Goal: Task Accomplishment & Management: Use online tool/utility

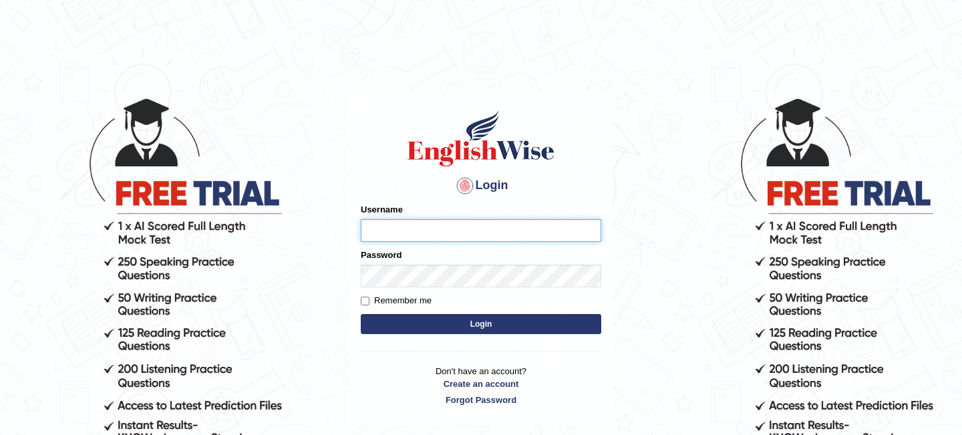
type input "pallaviverma95"
click at [462, 318] on button "Login" at bounding box center [481, 324] width 240 height 20
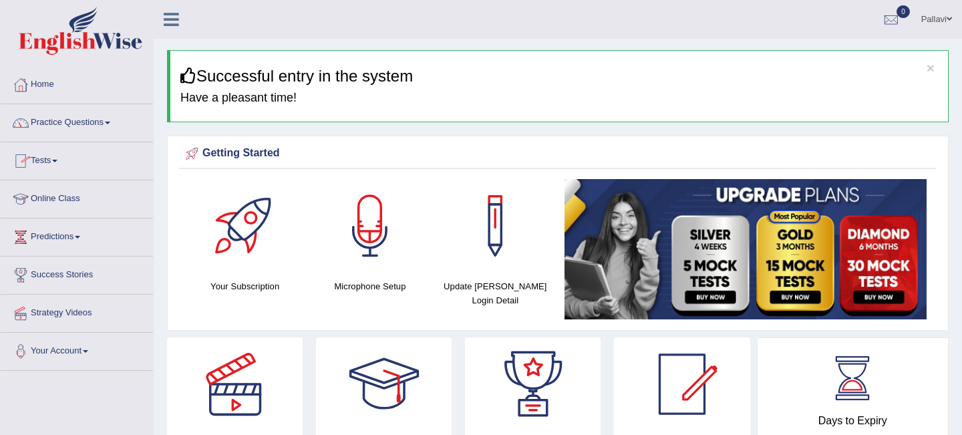
click at [57, 160] on span at bounding box center [54, 161] width 5 height 3
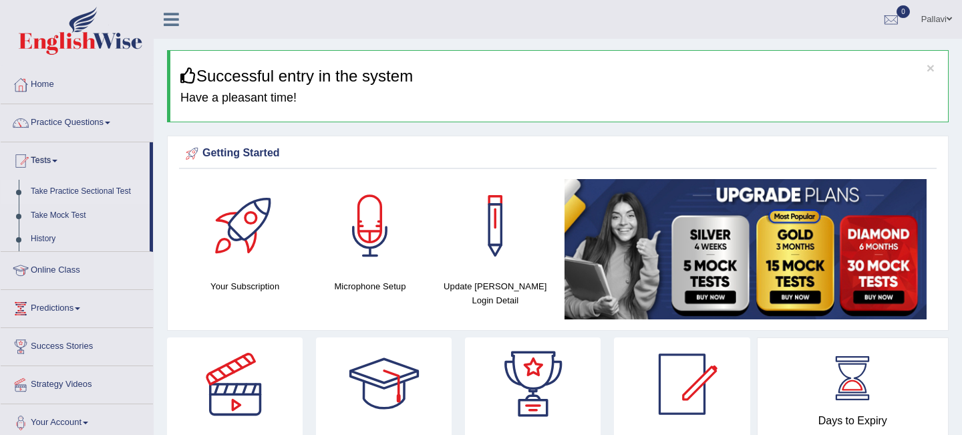
click at [52, 187] on link "Take Practice Sectional Test" at bounding box center [87, 192] width 125 height 24
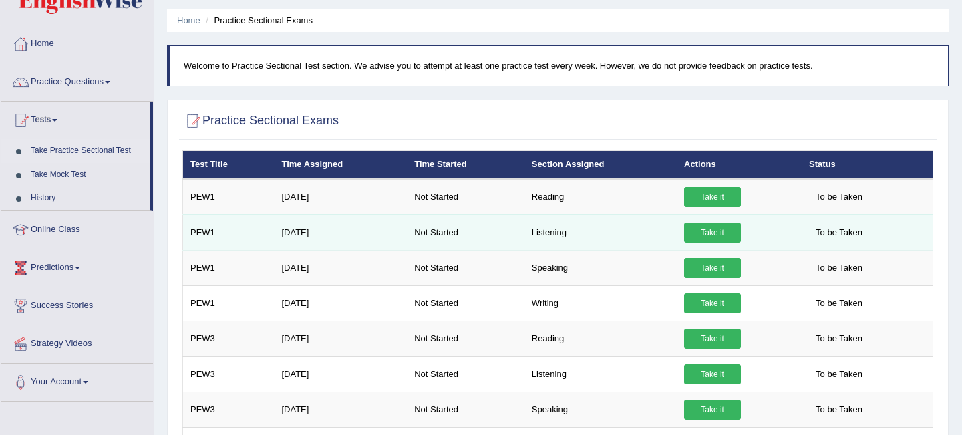
scroll to position [44, 0]
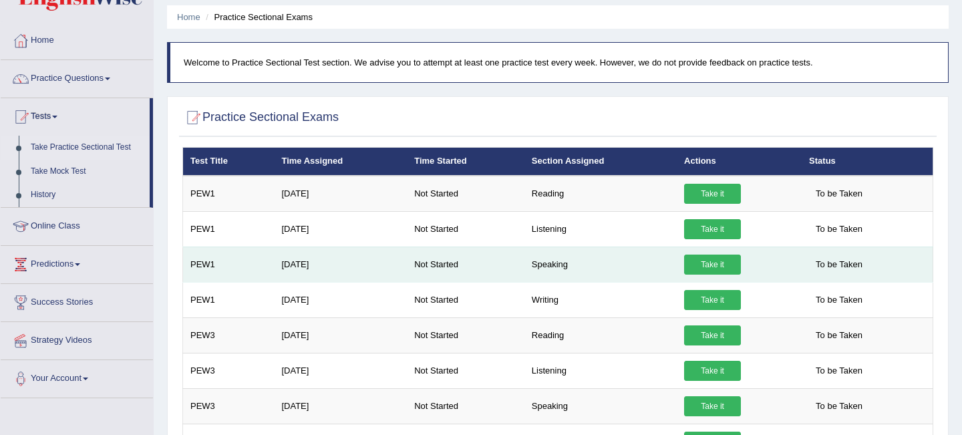
click at [715, 265] on link "Take it" at bounding box center [712, 265] width 57 height 20
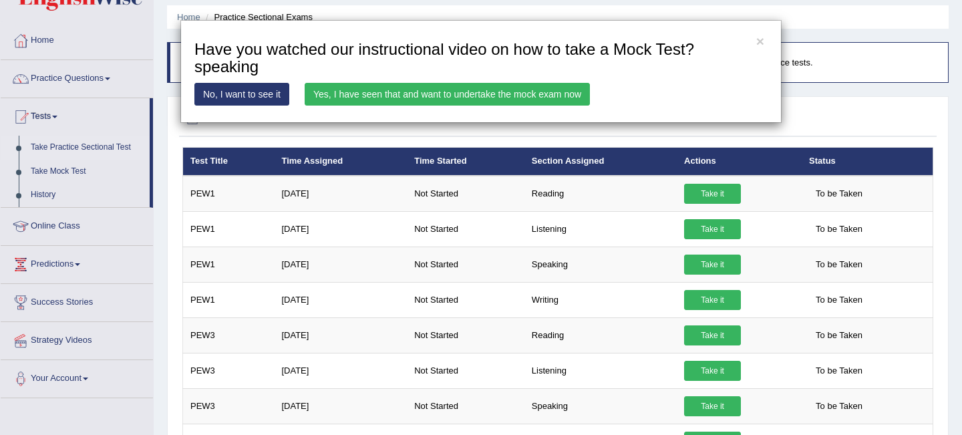
click at [278, 92] on link "No, I want to see it" at bounding box center [241, 94] width 95 height 23
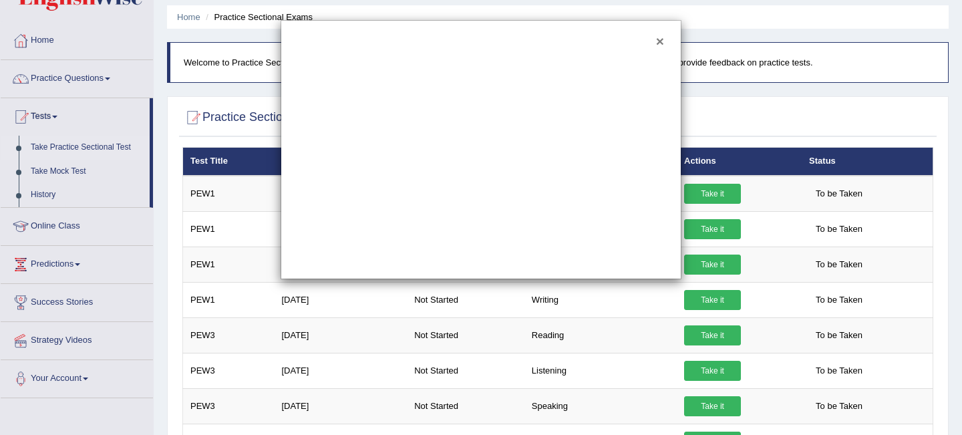
click at [656, 40] on button "×" at bounding box center [660, 41] width 8 height 14
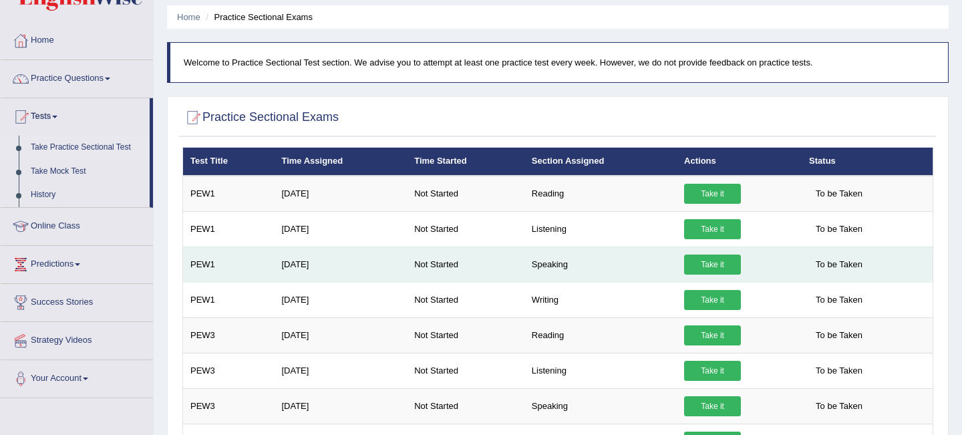
click at [695, 260] on link "Take it" at bounding box center [712, 265] width 57 height 20
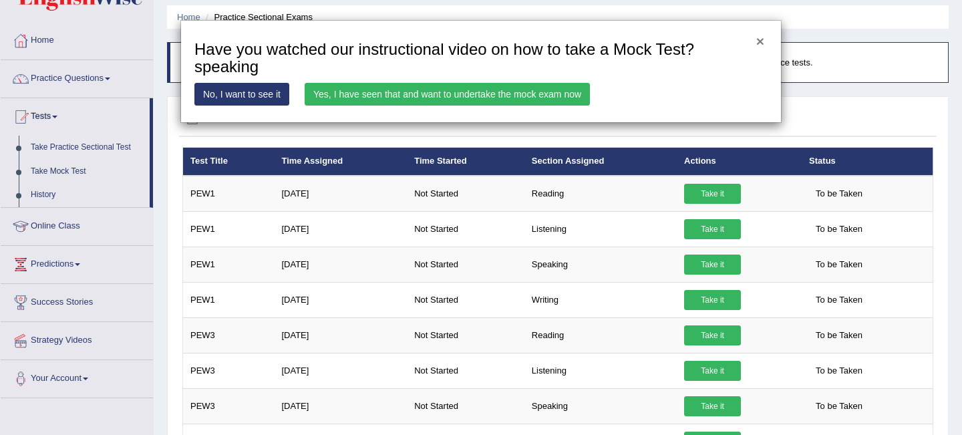
click at [760, 40] on button "×" at bounding box center [760, 41] width 8 height 14
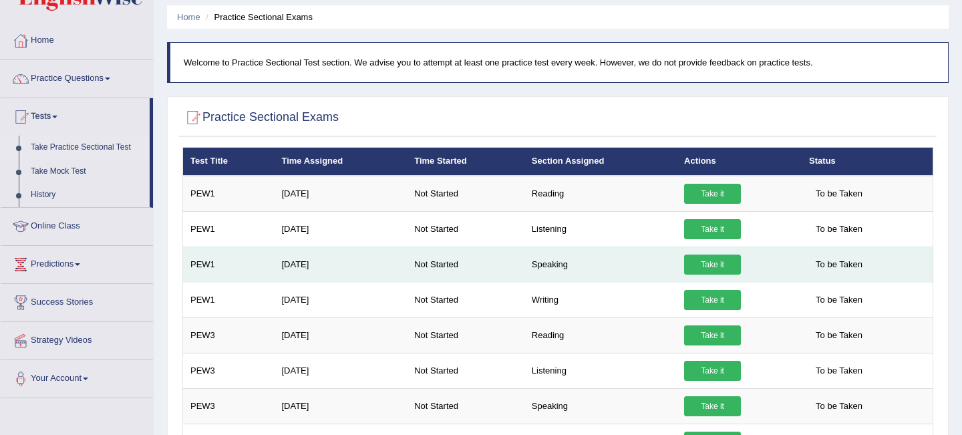
click at [719, 265] on link "Take it" at bounding box center [712, 265] width 57 height 20
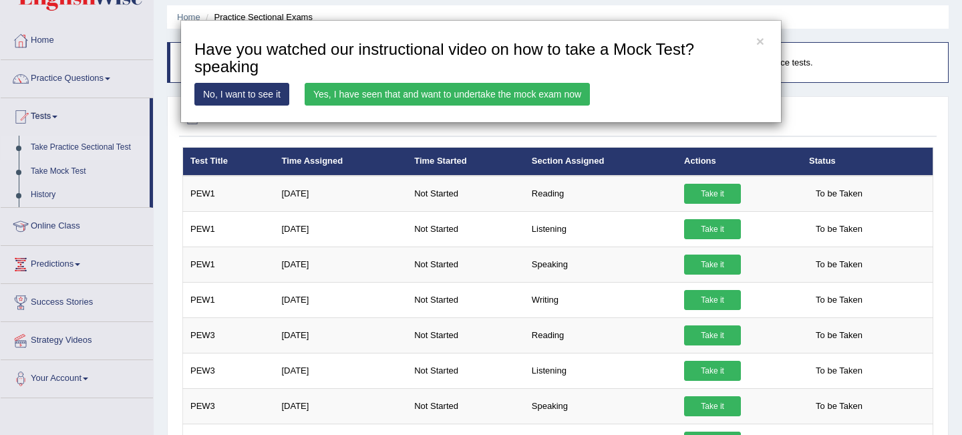
click at [575, 90] on link "Yes, I have seen that and want to undertake the mock exam now" at bounding box center [447, 94] width 285 height 23
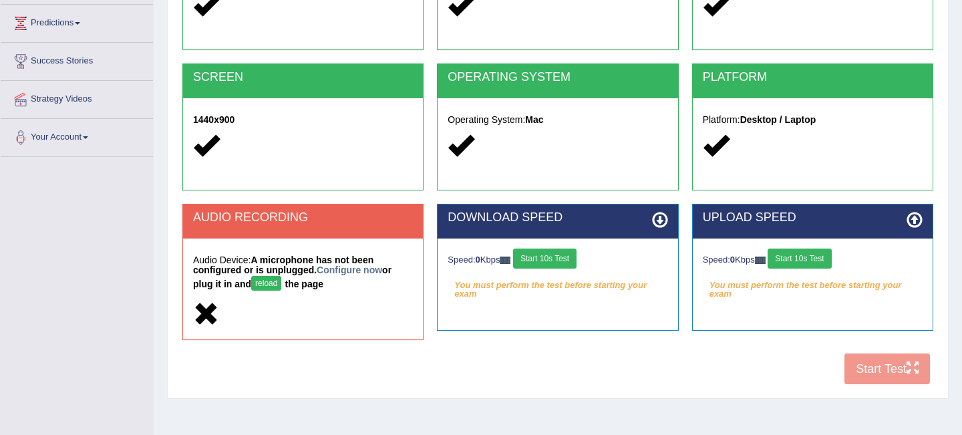
scroll to position [214, 0]
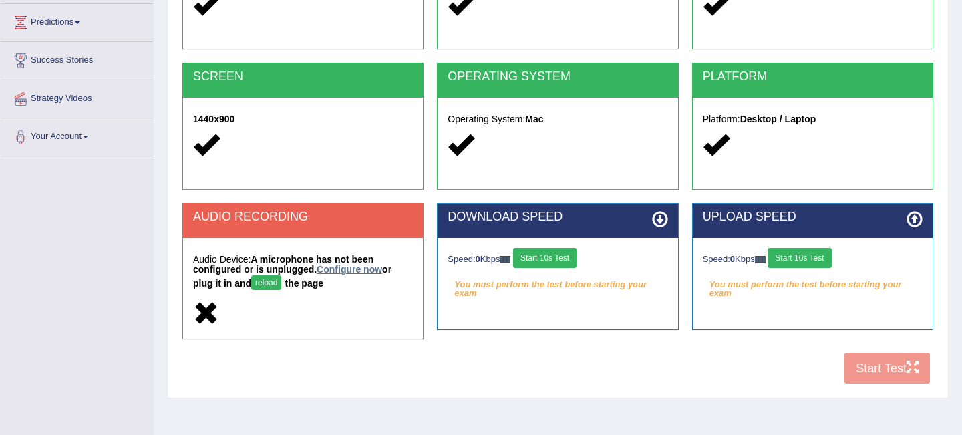
click at [361, 267] on link "Configure now" at bounding box center [349, 269] width 65 height 11
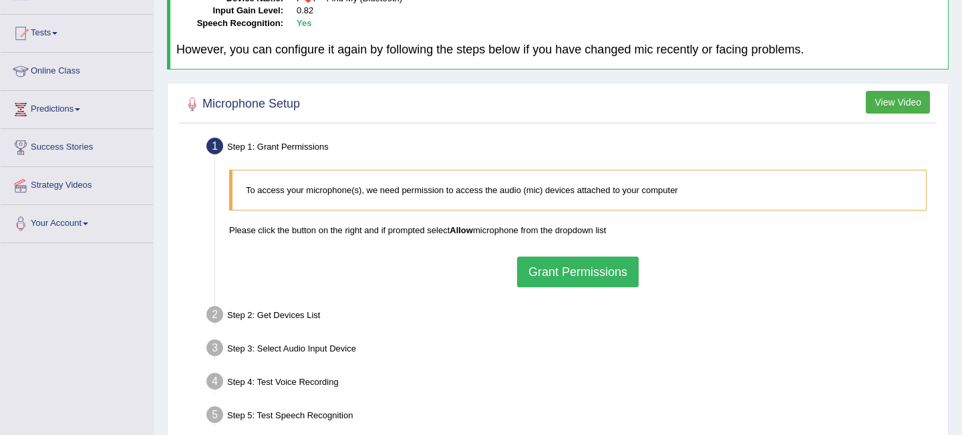
scroll to position [267, 0]
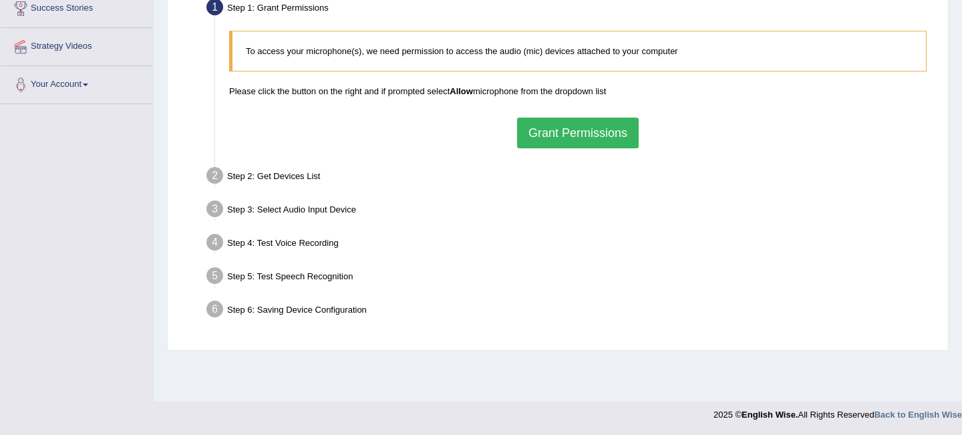
click at [615, 139] on button "Grant Permissions" at bounding box center [578, 133] width 122 height 31
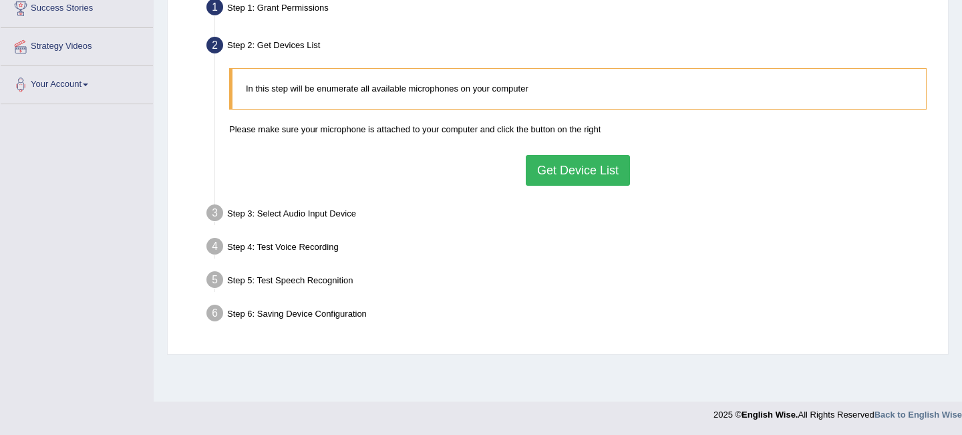
click at [589, 174] on button "Get Device List" at bounding box center [578, 170] width 104 height 31
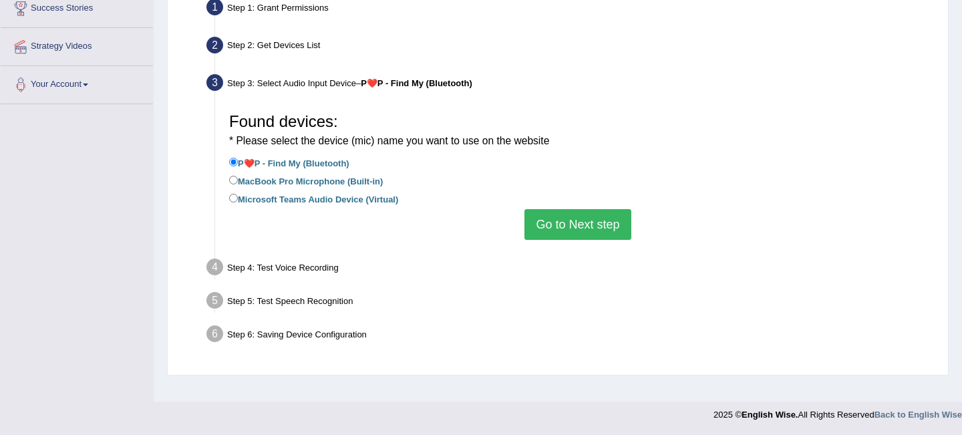
click at [581, 219] on button "Go to Next step" at bounding box center [577, 224] width 106 height 31
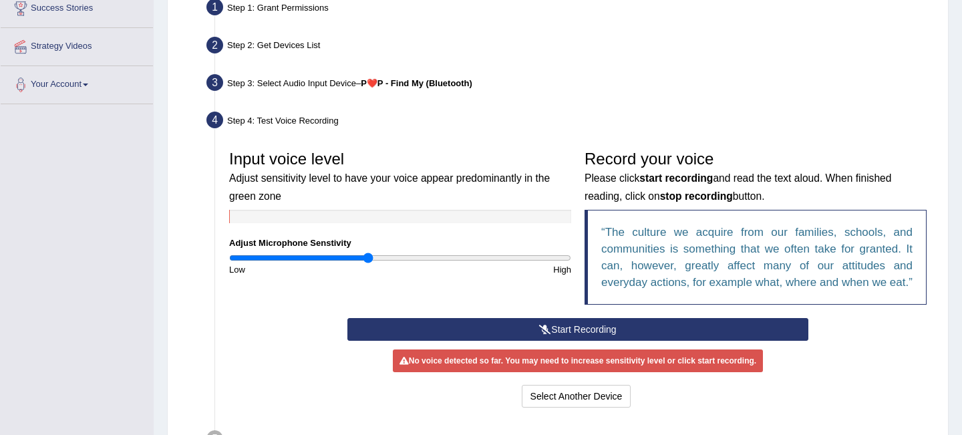
scroll to position [405, 0]
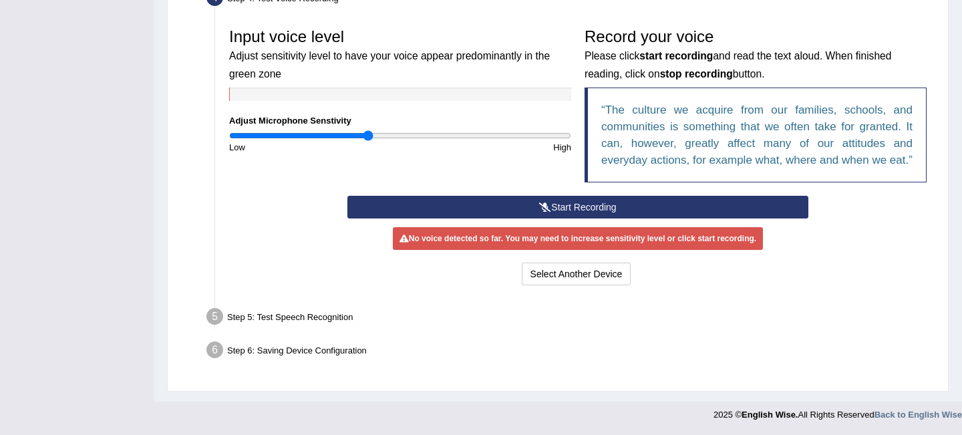
click at [563, 207] on button "Start Recording" at bounding box center [577, 207] width 460 height 23
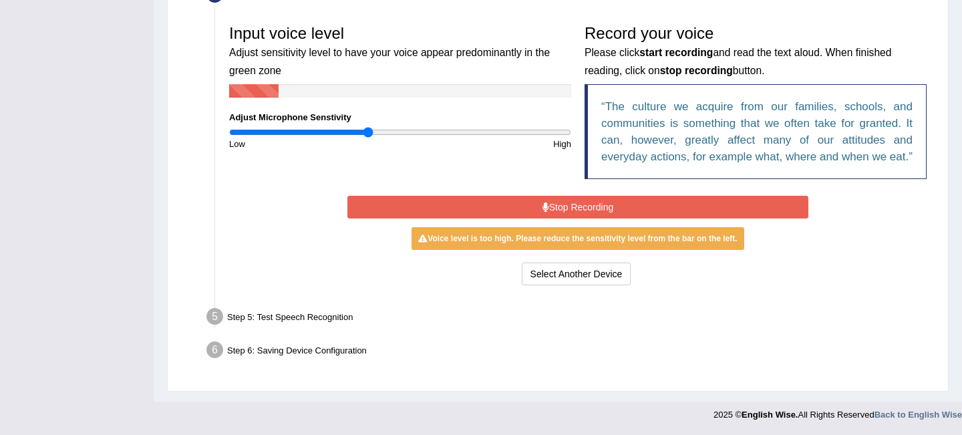
click at [612, 214] on button "Stop Recording" at bounding box center [577, 207] width 460 height 23
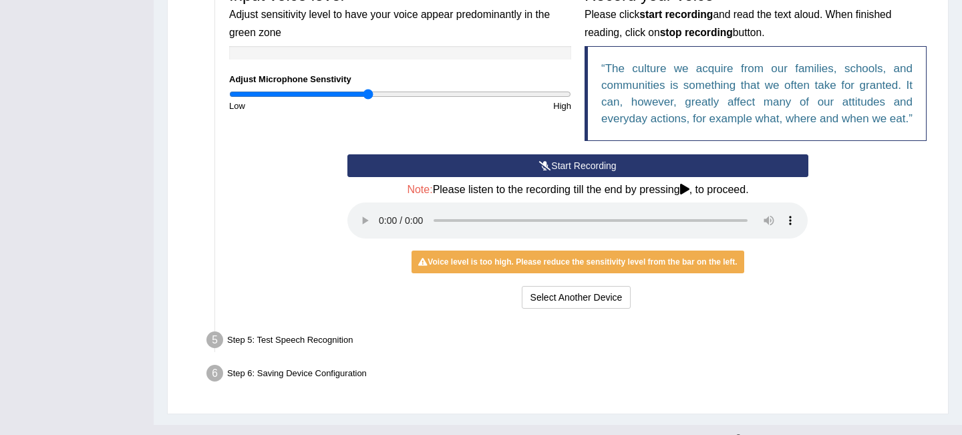
scroll to position [469, 0]
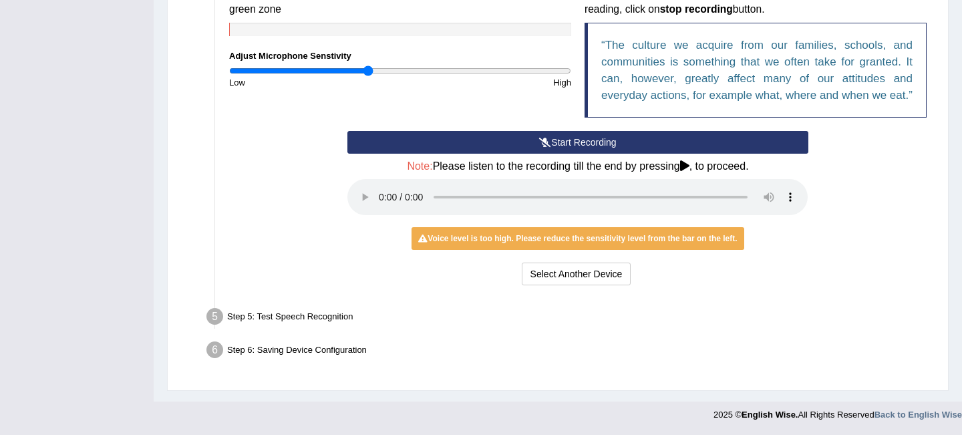
click at [630, 141] on button "Start Recording" at bounding box center [577, 142] width 460 height 23
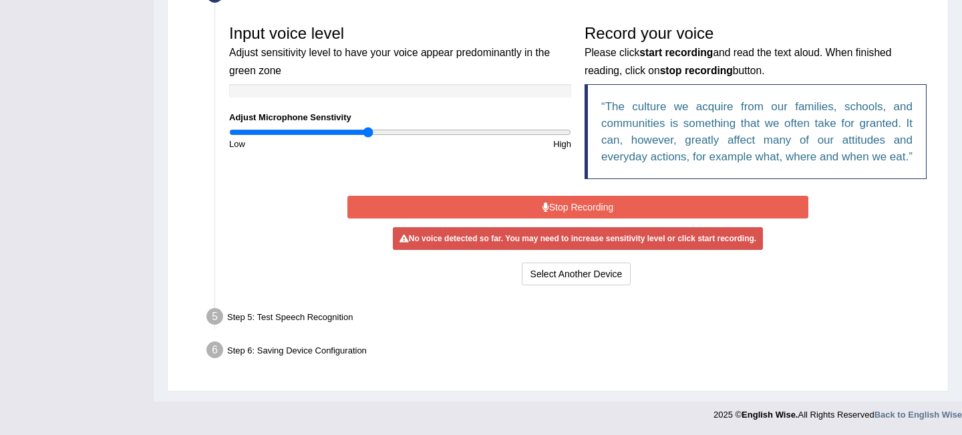
scroll to position [408, 0]
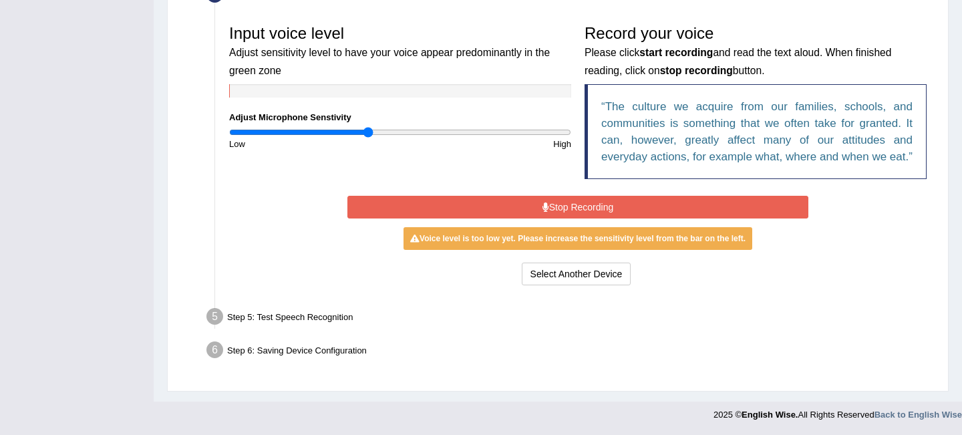
click at [581, 201] on button "Stop Recording" at bounding box center [577, 207] width 460 height 23
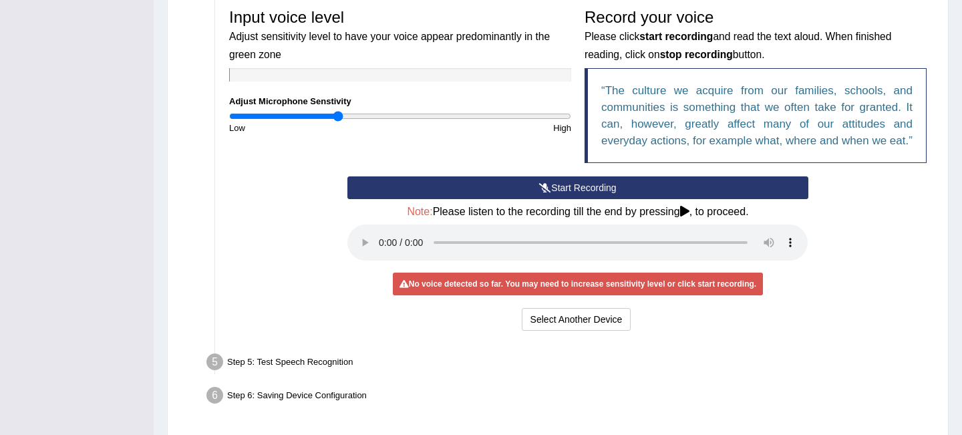
drag, startPoint x: 365, startPoint y: 115, endPoint x: 339, endPoint y: 118, distance: 26.2
click at [339, 118] on input "range" at bounding box center [400, 116] width 342 height 11
click at [562, 199] on button "Start Recording" at bounding box center [577, 187] width 460 height 23
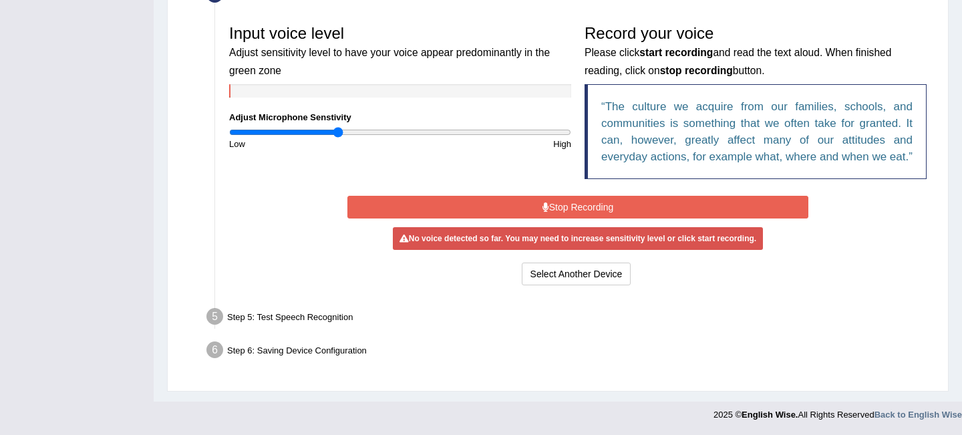
click at [562, 199] on button "Stop Recording" at bounding box center [577, 207] width 460 height 23
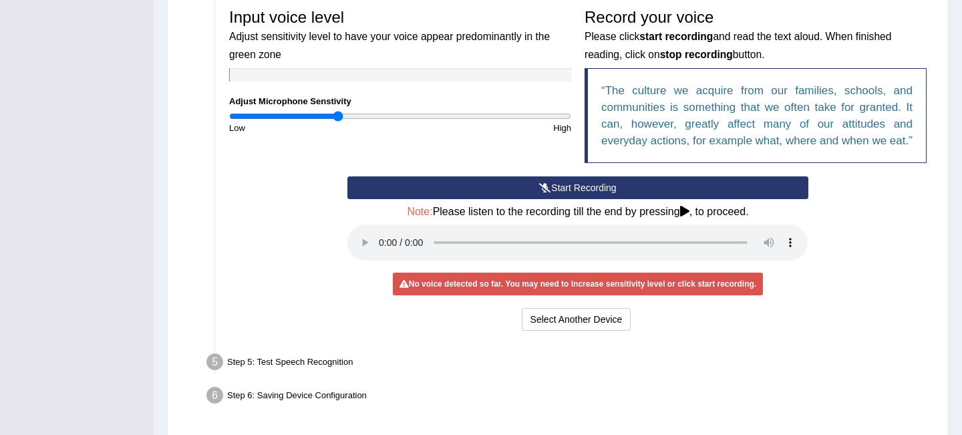
click at [562, 199] on button "Start Recording" at bounding box center [577, 187] width 460 height 23
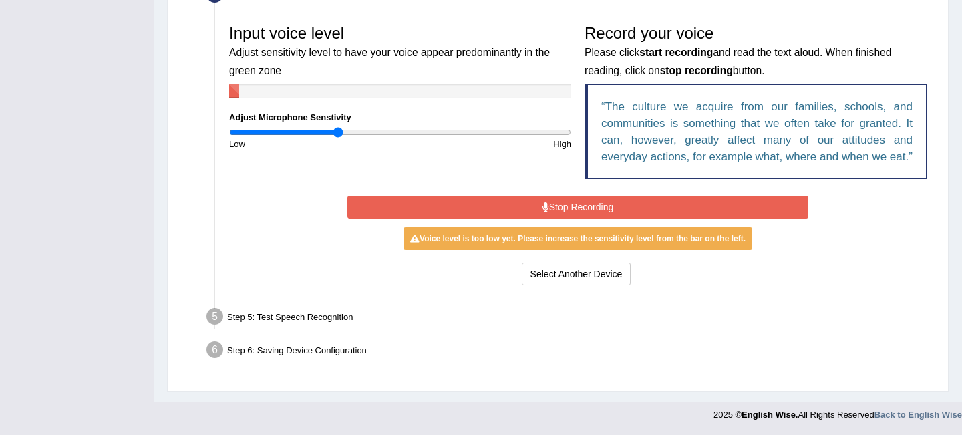
click at [562, 199] on button "Stop Recording" at bounding box center [577, 207] width 460 height 23
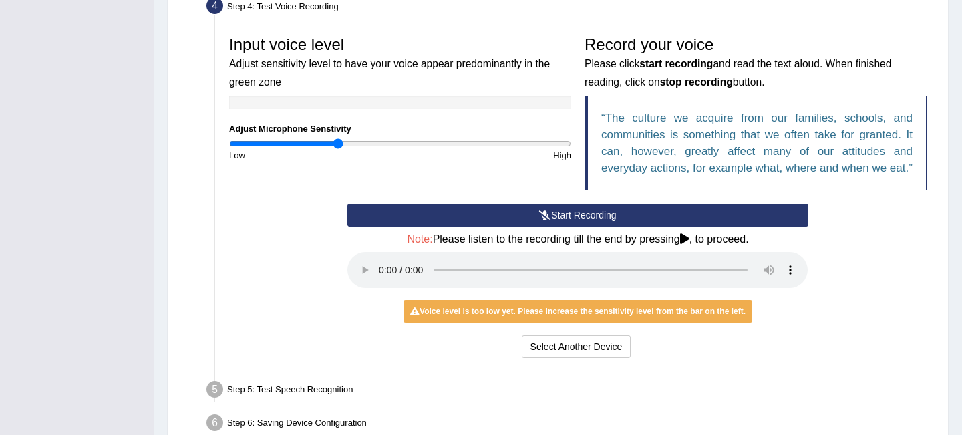
scroll to position [367, 0]
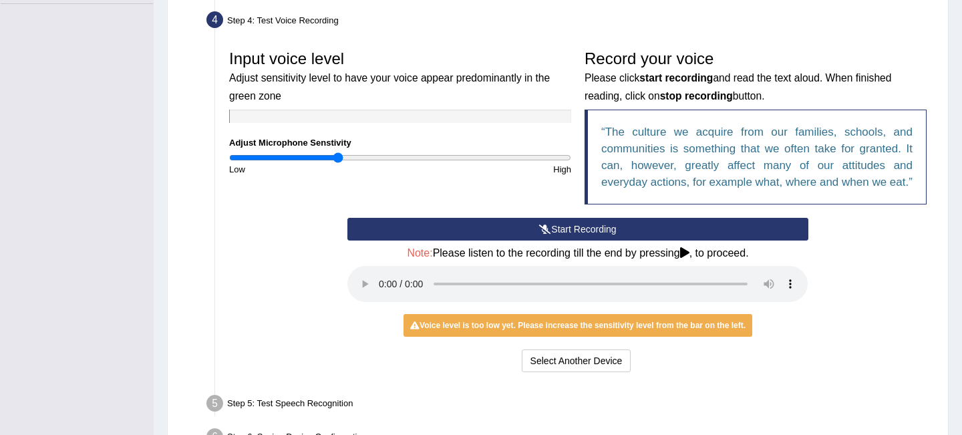
drag, startPoint x: 335, startPoint y: 150, endPoint x: 377, endPoint y: 155, distance: 41.7
click at [377, 155] on div "Input voice level Adjust sensitivity level to have your voice appear predominan…" at bounding box center [399, 109] width 355 height 132
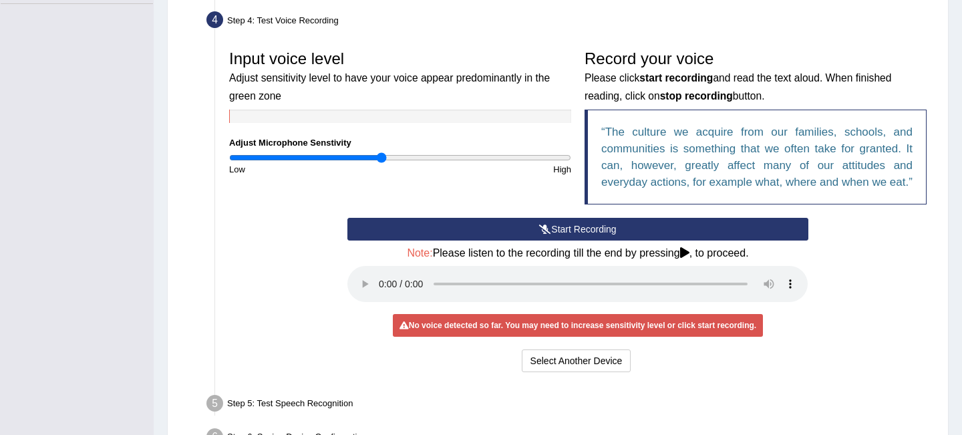
drag, startPoint x: 336, startPoint y: 159, endPoint x: 382, endPoint y: 155, distance: 46.3
type input "0.9"
click at [383, 155] on input "range" at bounding box center [400, 157] width 342 height 11
click at [614, 240] on button "Start Recording" at bounding box center [577, 229] width 460 height 23
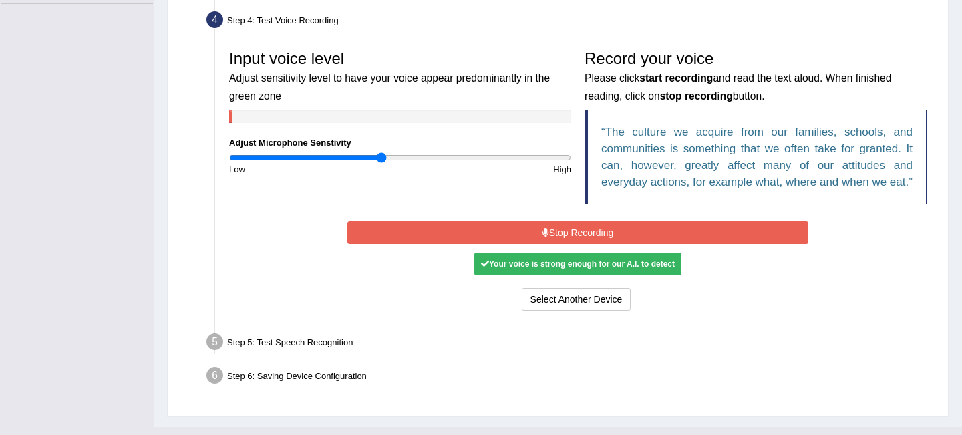
click at [614, 244] on button "Stop Recording" at bounding box center [577, 232] width 460 height 23
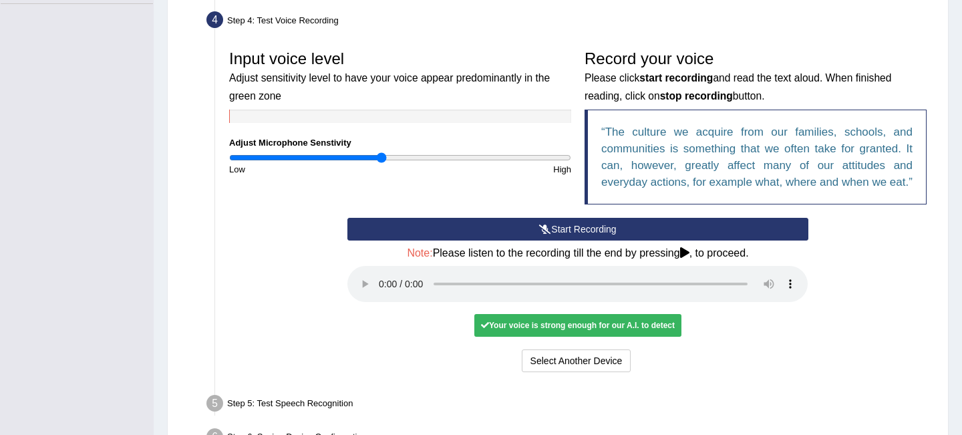
click at [544, 337] on div "Your voice is strong enough for our A.I. to detect" at bounding box center [577, 325] width 207 height 23
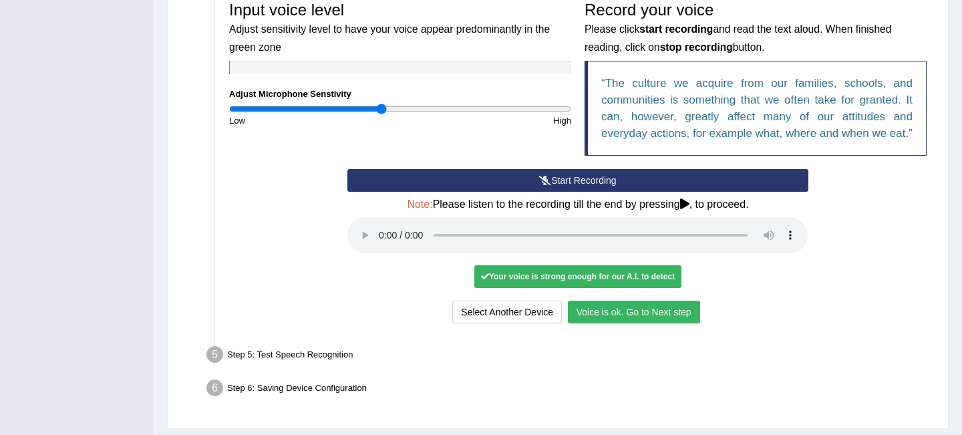
click at [610, 323] on button "Voice is ok. Go to Next step" at bounding box center [634, 312] width 132 height 23
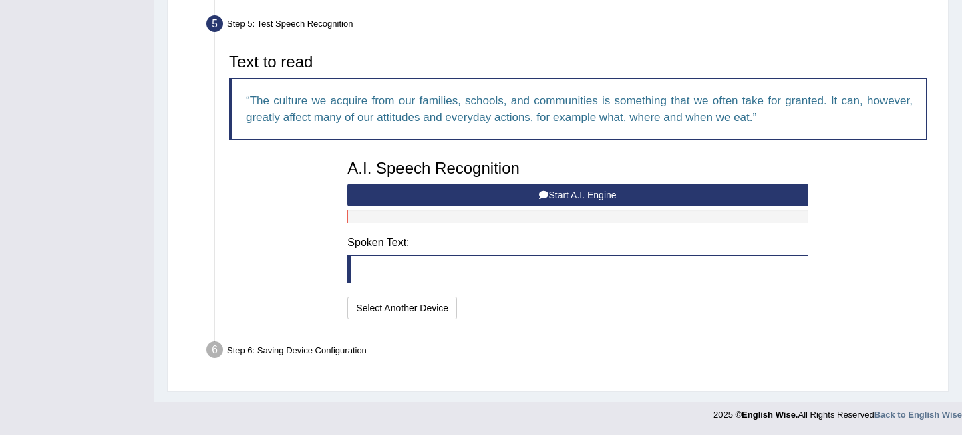
scroll to position [400, 0]
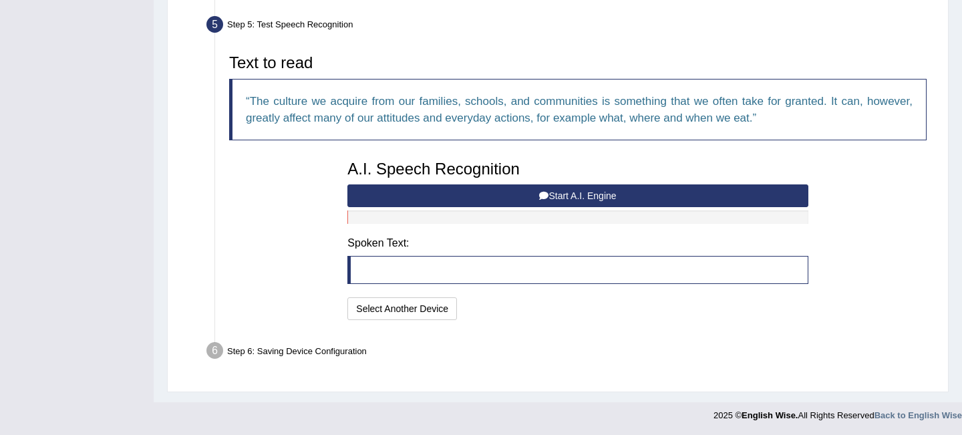
click at [571, 194] on button "Start A.I. Engine" at bounding box center [577, 195] width 460 height 23
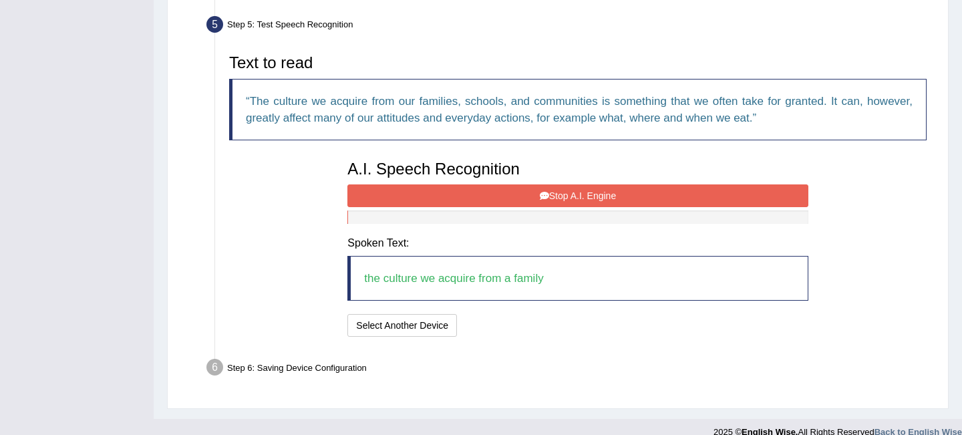
click at [571, 194] on button "Stop A.I. Engine" at bounding box center [577, 195] width 460 height 23
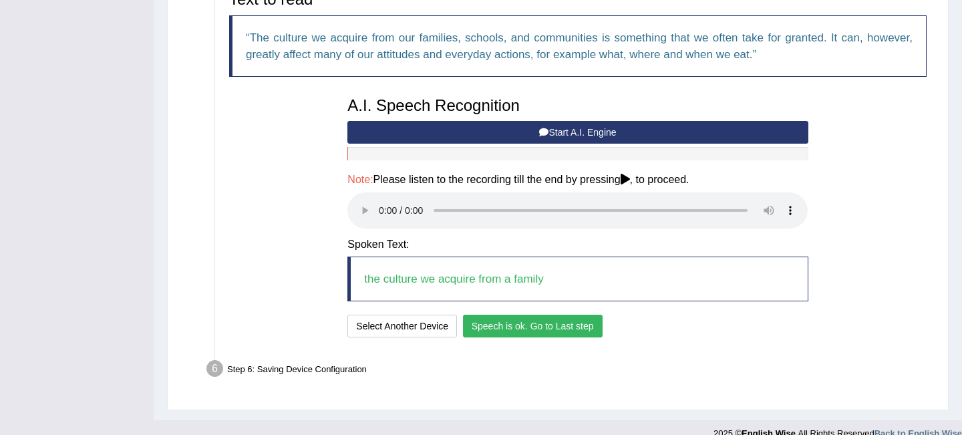
click at [532, 325] on button "Speech is ok. Go to Last step" at bounding box center [533, 326] width 140 height 23
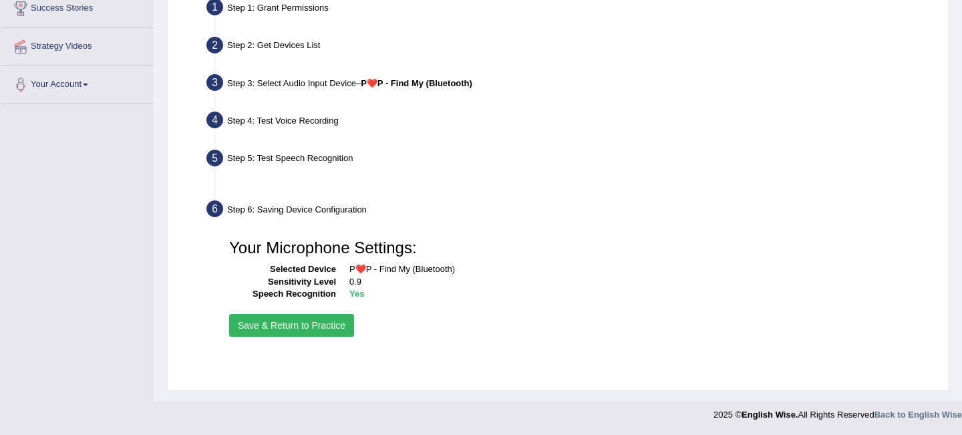
scroll to position [267, 0]
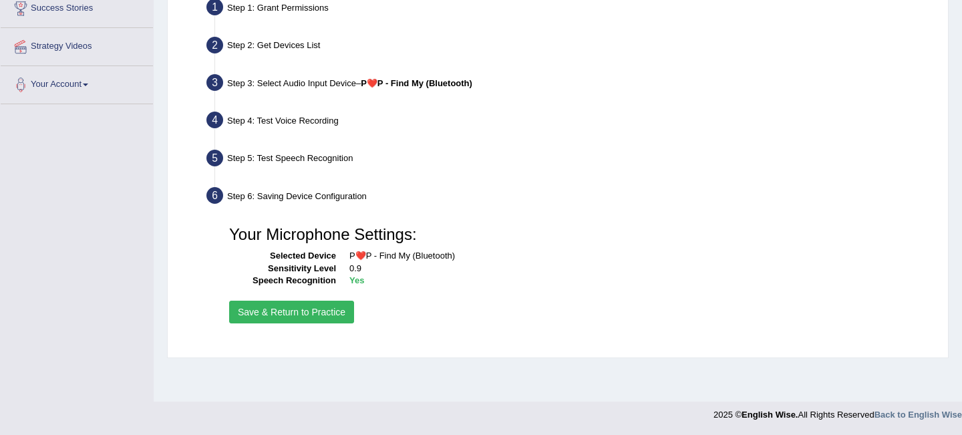
click at [320, 311] on button "Save & Return to Practice" at bounding box center [291, 312] width 125 height 23
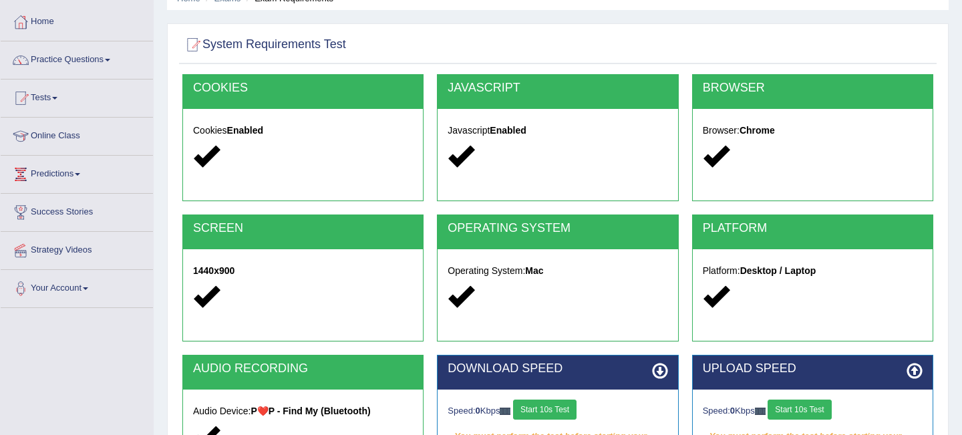
scroll to position [267, 0]
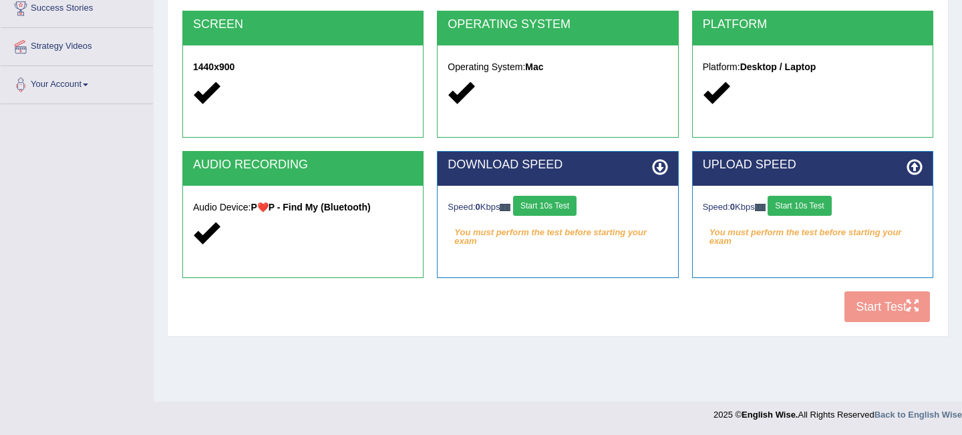
click at [596, 242] on em "You must perform the test before starting your exam" at bounding box center [558, 232] width 220 height 20
click at [554, 202] on button "Start 10s Test" at bounding box center [544, 206] width 63 height 20
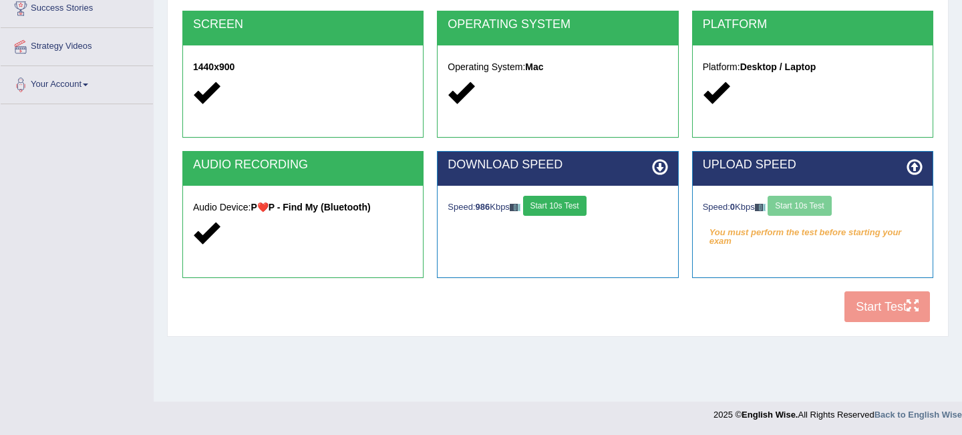
click at [810, 208] on div "Speed: 0 Kbps Start 10s Test" at bounding box center [813, 207] width 220 height 23
click at [810, 208] on button "Start 10s Test" at bounding box center [799, 206] width 63 height 20
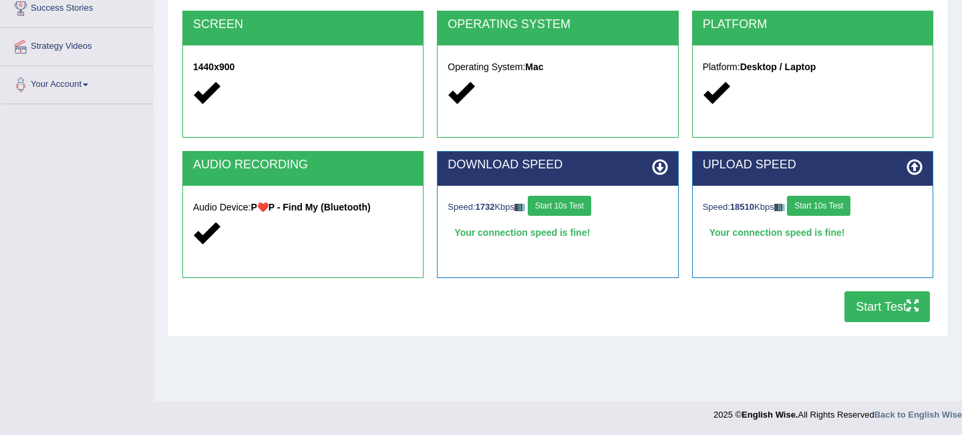
click at [862, 301] on button "Start Test" at bounding box center [887, 306] width 86 height 31
